Goal: Information Seeking & Learning: Learn about a topic

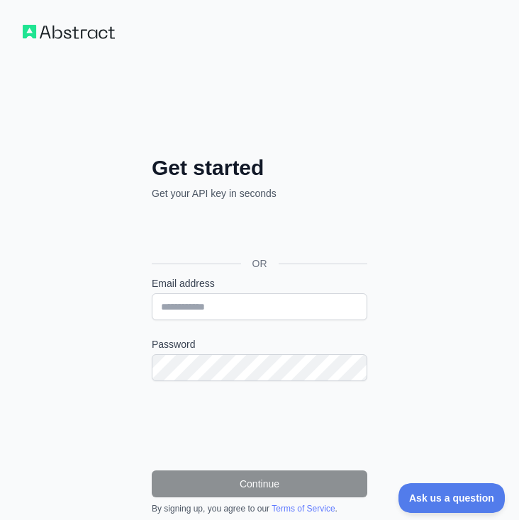
scroll to position [6, 0]
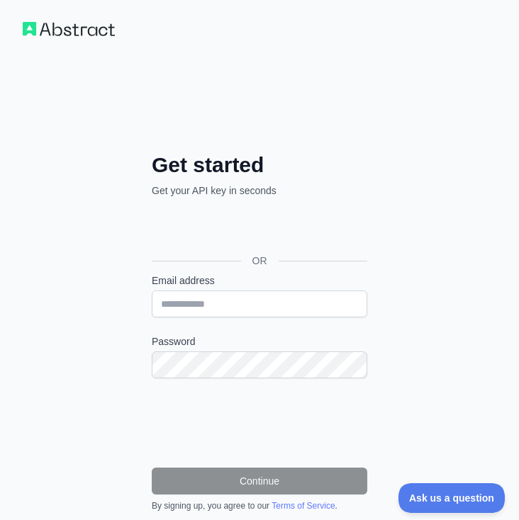
click at [233, 225] on div "Sign in with Google. Opens in new tab" at bounding box center [258, 228] width 213 height 31
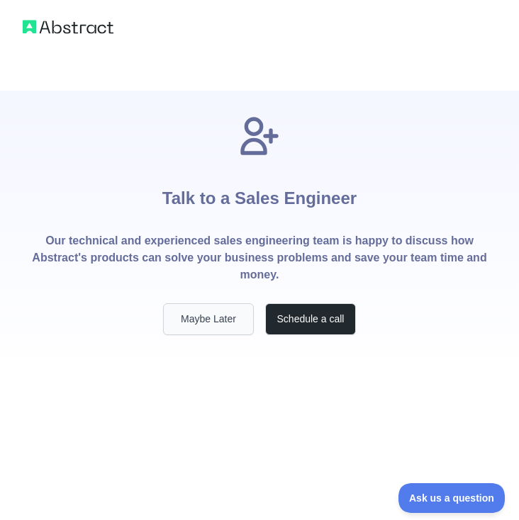
click at [222, 315] on button "Maybe Later" at bounding box center [208, 319] width 91 height 32
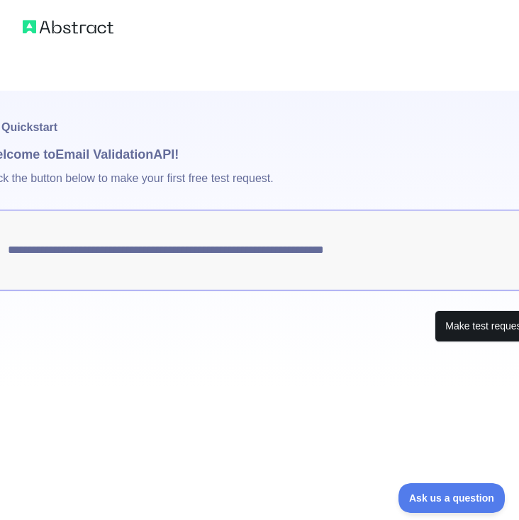
click at [444, 327] on button "Make test request" at bounding box center [484, 326] width 100 height 32
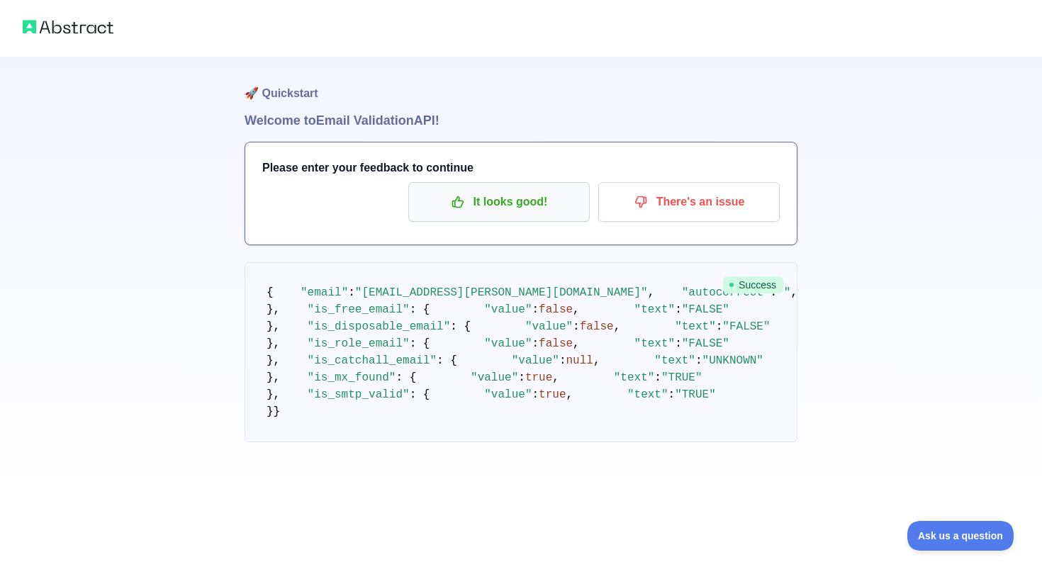
click at [483, 201] on p "It looks good!" at bounding box center [499, 202] width 160 height 24
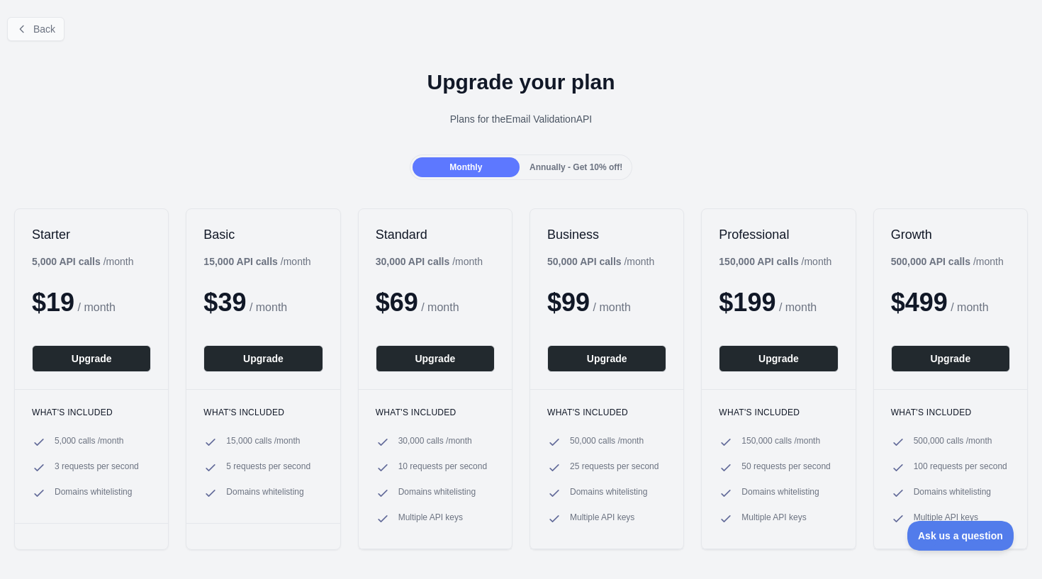
click at [20, 25] on icon at bounding box center [21, 28] width 11 height 11
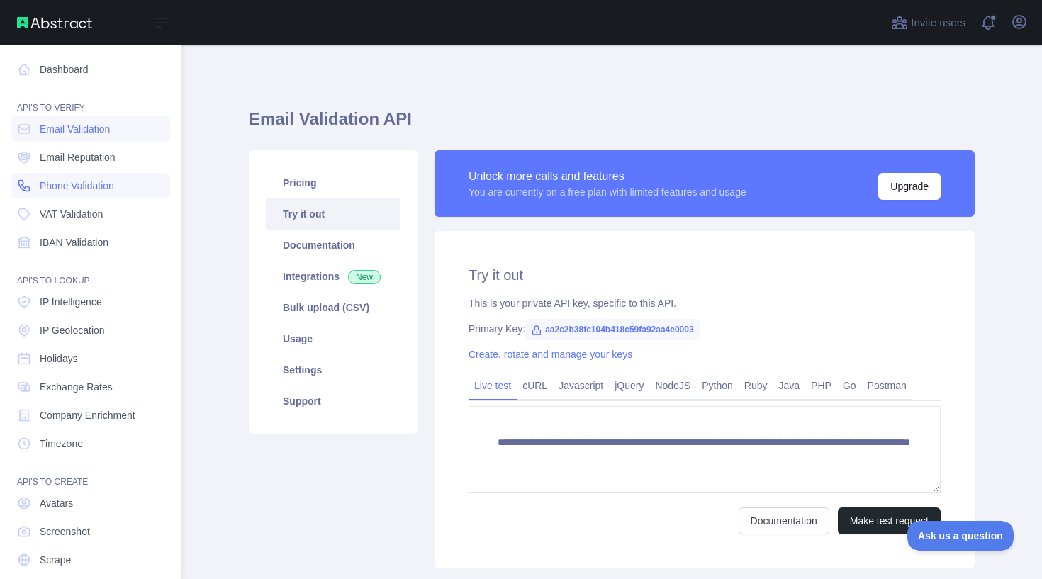
click at [82, 181] on span "Phone Validation" at bounding box center [77, 186] width 74 height 14
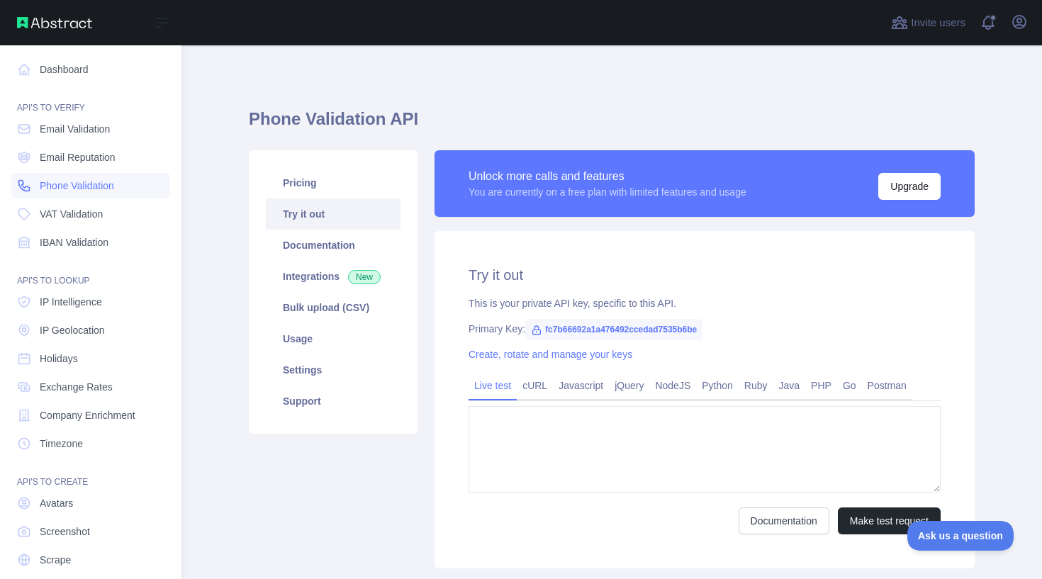
type textarea "**********"
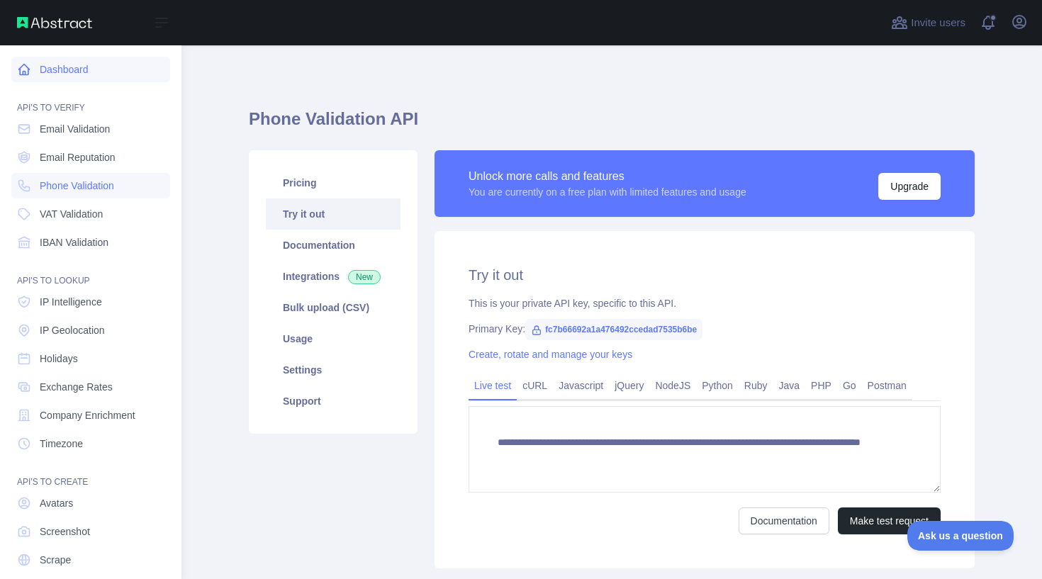
click at [21, 74] on icon at bounding box center [24, 69] width 11 height 11
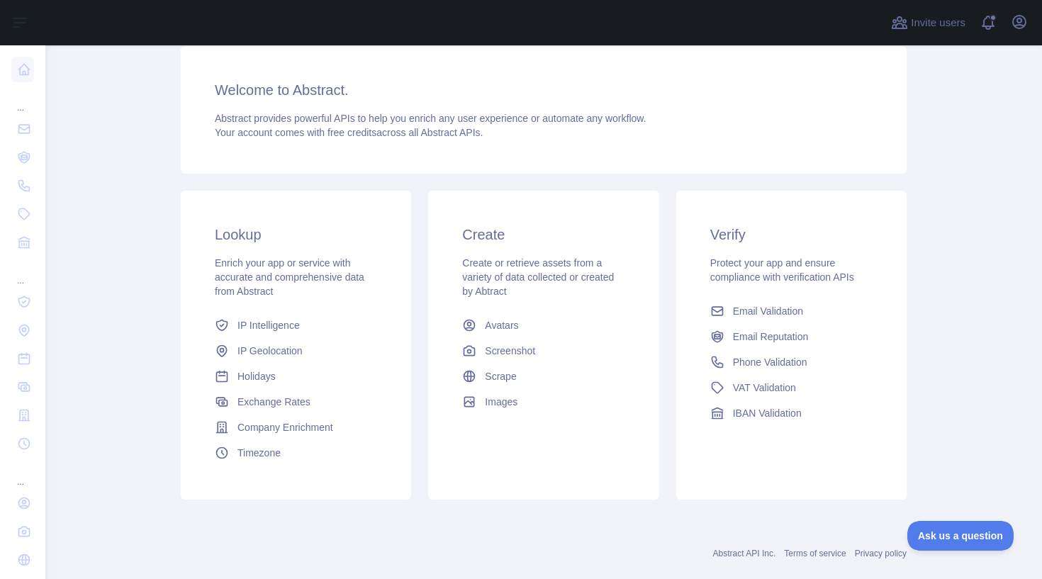
scroll to position [102, 0]
click at [254, 233] on h3 "Lookup" at bounding box center [296, 234] width 162 height 20
click at [240, 242] on h3 "Lookup" at bounding box center [296, 234] width 162 height 20
click at [276, 326] on span "IP Intelligence" at bounding box center [268, 324] width 62 height 14
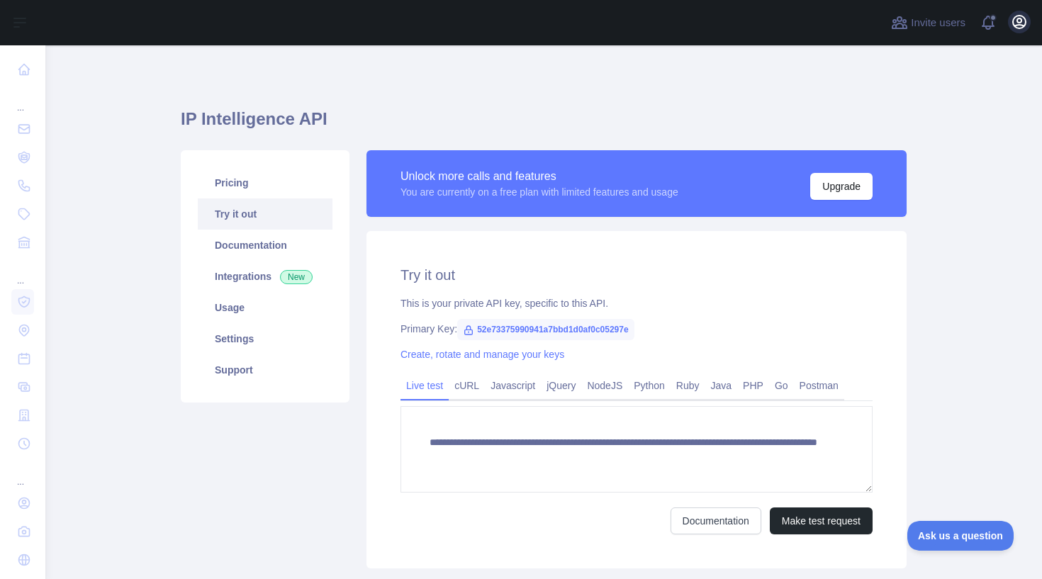
click at [518, 19] on icon "button" at bounding box center [1018, 21] width 17 height 17
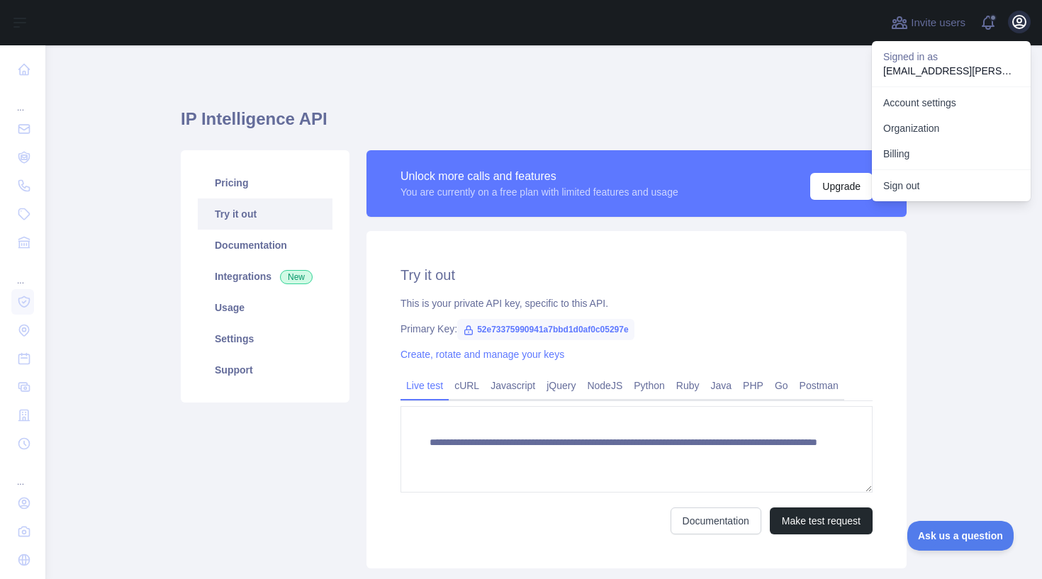
click at [518, 19] on icon "button" at bounding box center [1018, 21] width 17 height 17
